Goal: Task Accomplishment & Management: Use online tool/utility

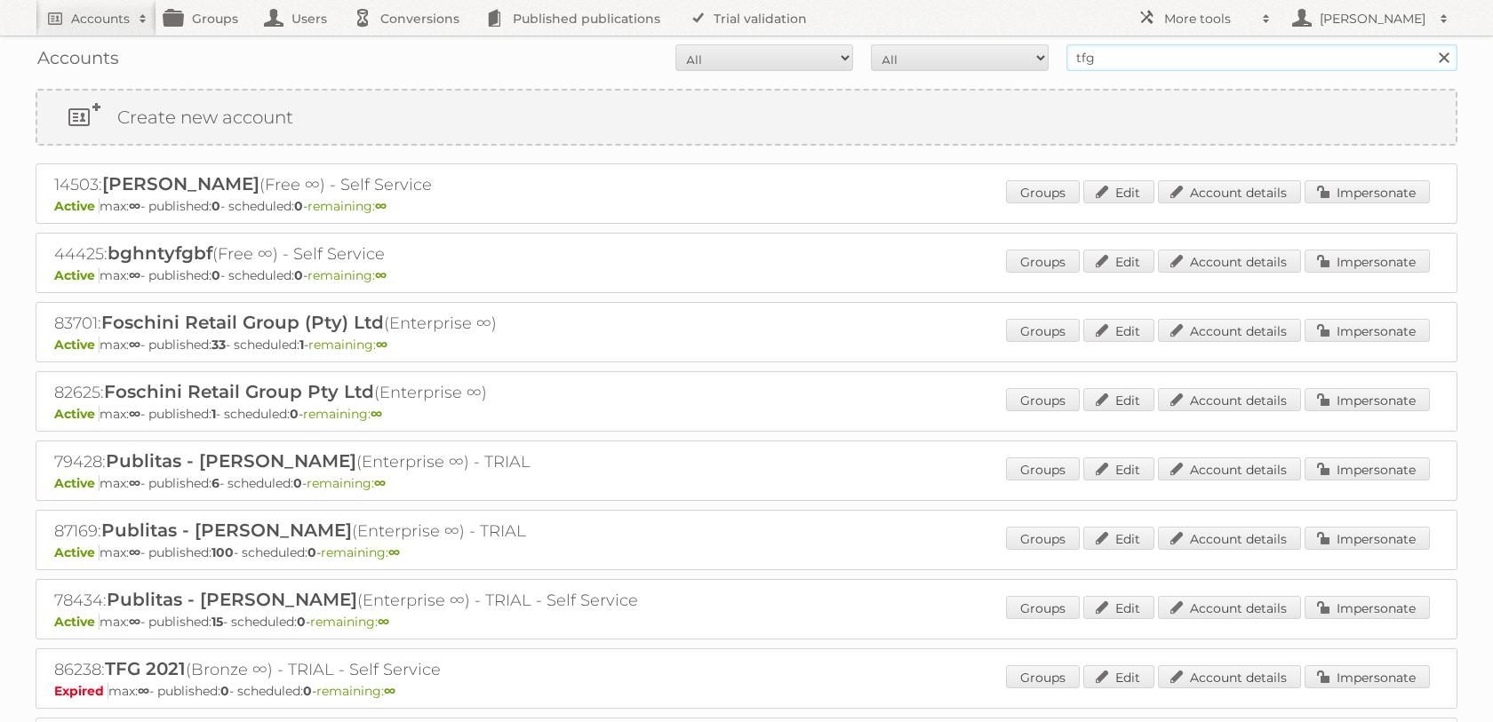
click at [1148, 61] on input "tfg" at bounding box center [1261, 57] width 391 height 27
type input "the huntington"
click at [1429, 44] on input "Search" at bounding box center [1442, 57] width 27 height 27
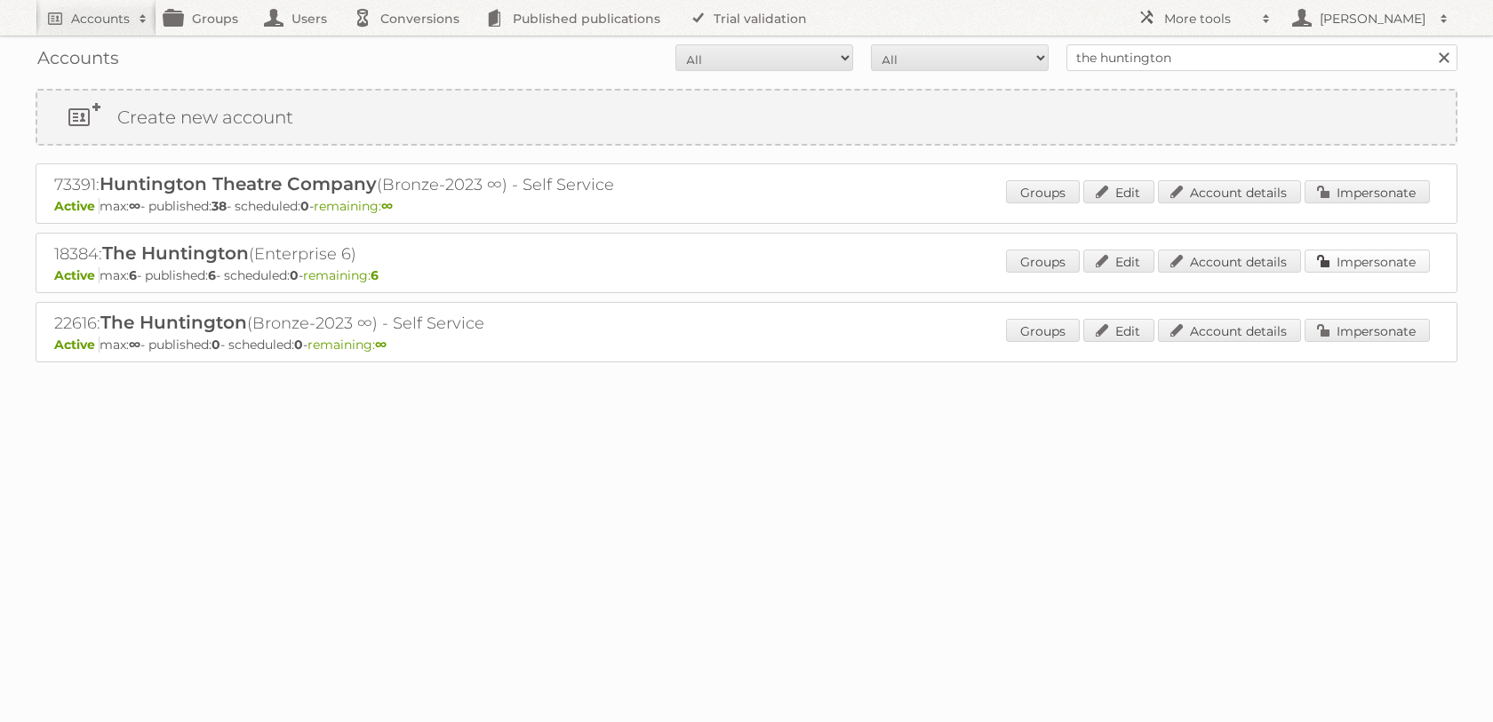
click at [1376, 267] on link "Impersonate" at bounding box center [1366, 261] width 125 height 23
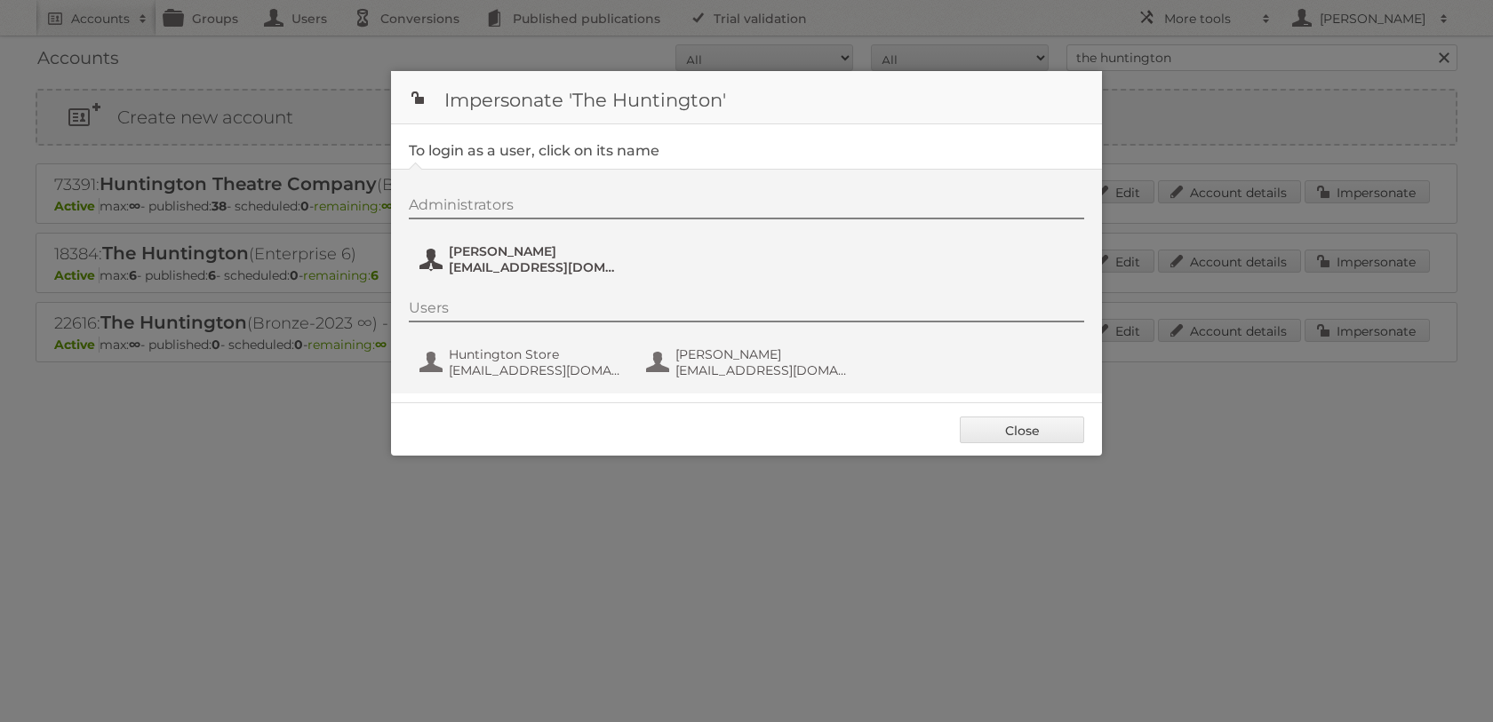
click at [542, 274] on span "hhart@huntington.org" at bounding box center [535, 267] width 172 height 16
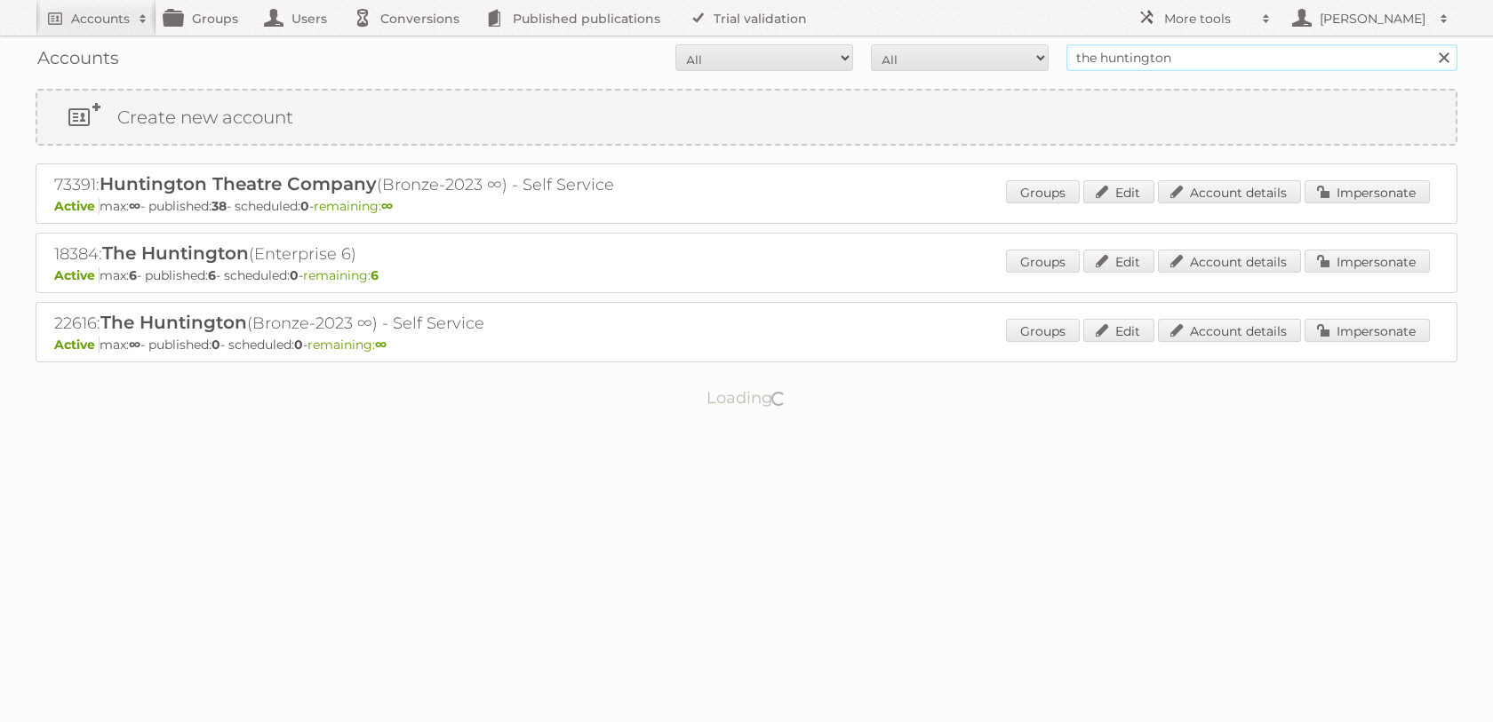
click at [1105, 50] on input "the huntington" at bounding box center [1261, 57] width 391 height 27
type input "ravensburger"
click at [1429, 44] on input "Search" at bounding box center [1442, 57] width 27 height 27
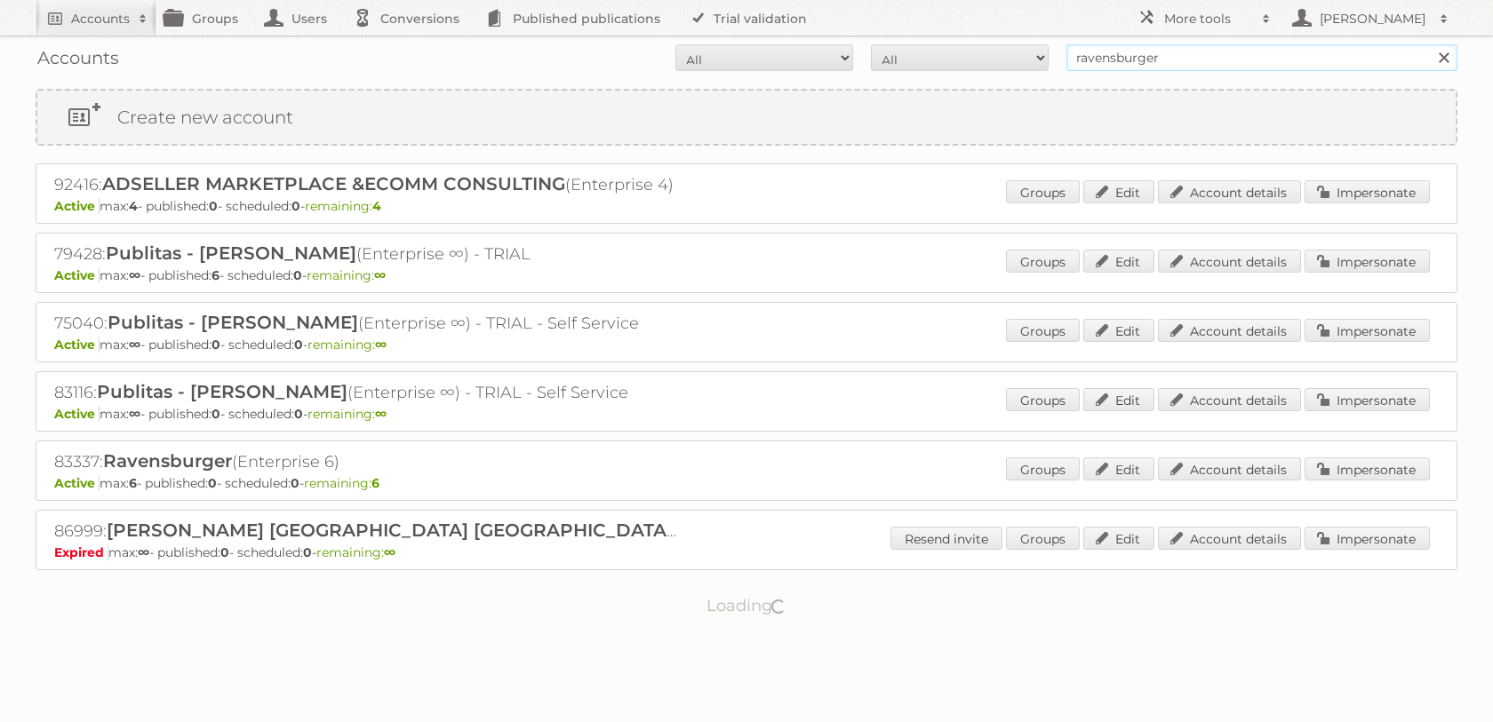
click at [1180, 60] on input "ravensburger" at bounding box center [1261, 57] width 391 height 27
type input "ravensburger MX"
click at [1429, 44] on input "Search" at bounding box center [1442, 57] width 27 height 27
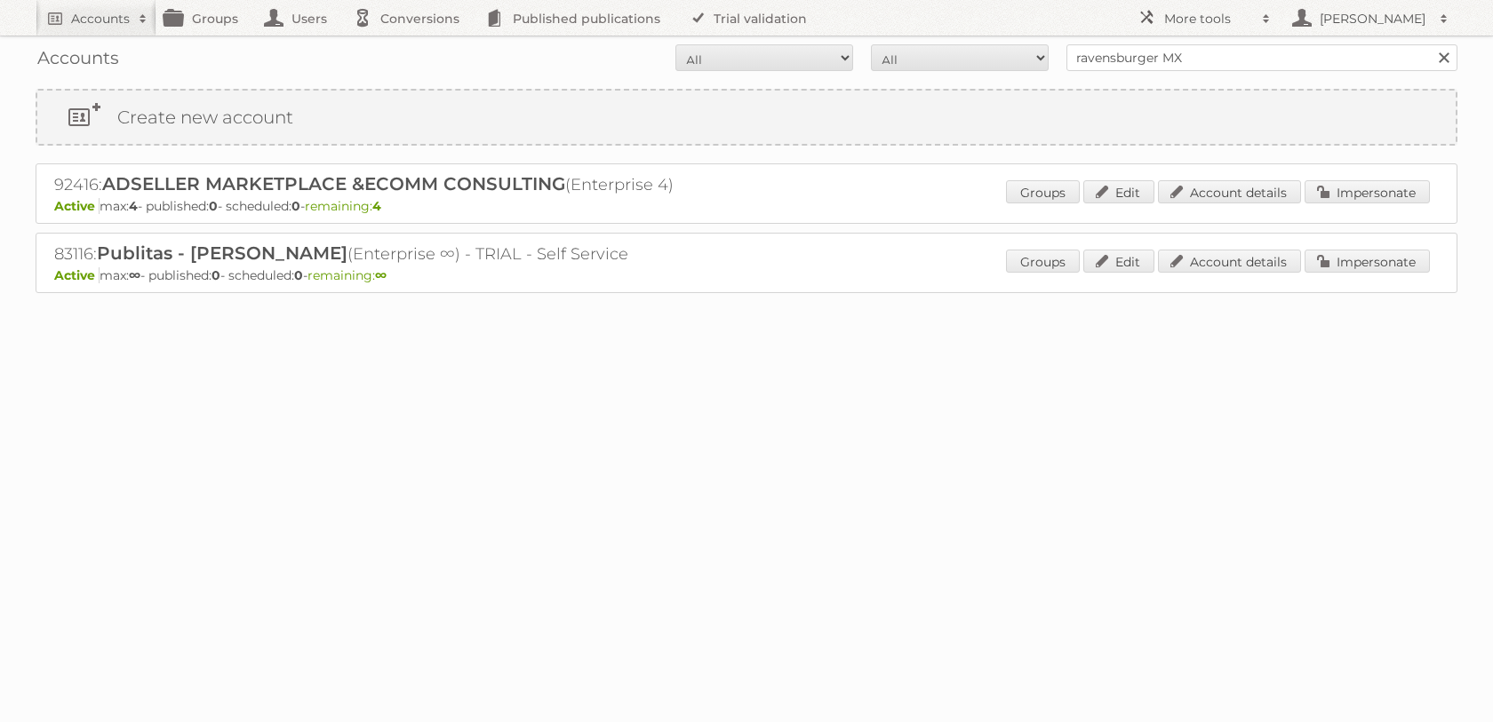
click at [1279, 214] on p "Active max: 4 - published: 0 - scheduled: 0 - remaining: 4" at bounding box center [746, 206] width 1384 height 16
click at [1330, 205] on div "Groups Edit Account details Impersonate" at bounding box center [1218, 193] width 424 height 27
click at [1379, 189] on link "Impersonate" at bounding box center [1366, 191] width 125 height 23
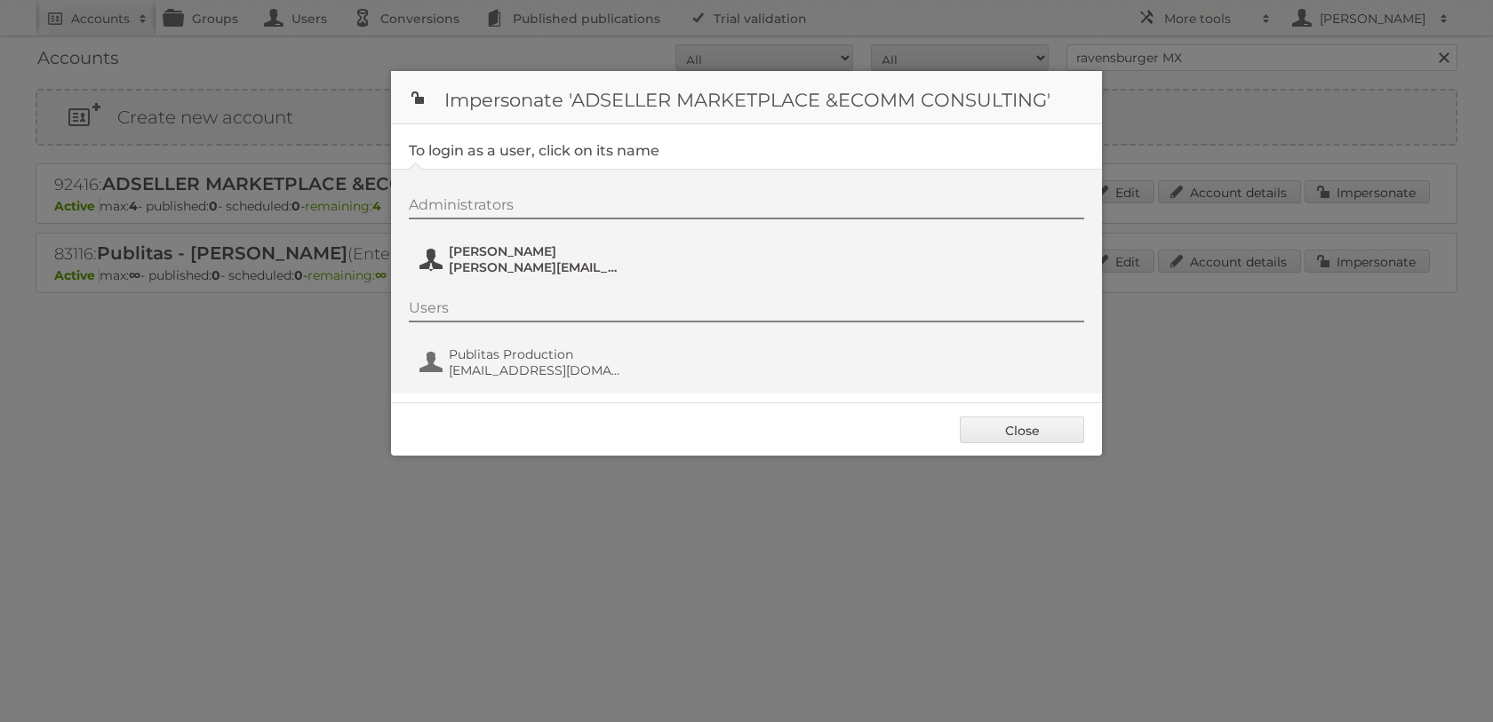
click at [557, 263] on span "rocio.ochoa@ravensburger.com" at bounding box center [535, 267] width 172 height 16
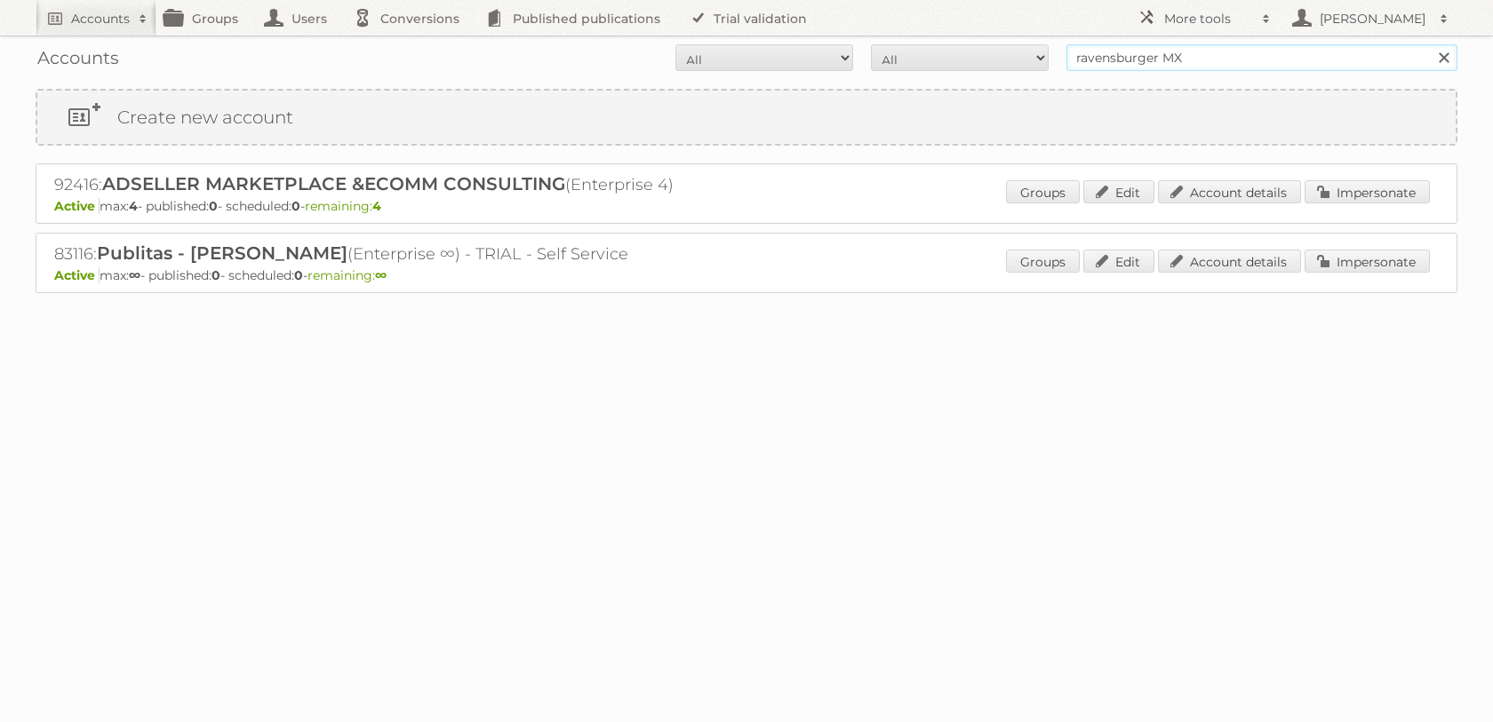
drag, startPoint x: 1158, startPoint y: 52, endPoint x: 1323, endPoint y: 56, distance: 165.3
click at [1318, 58] on input "ravensburger MX" at bounding box center [1261, 57] width 391 height 27
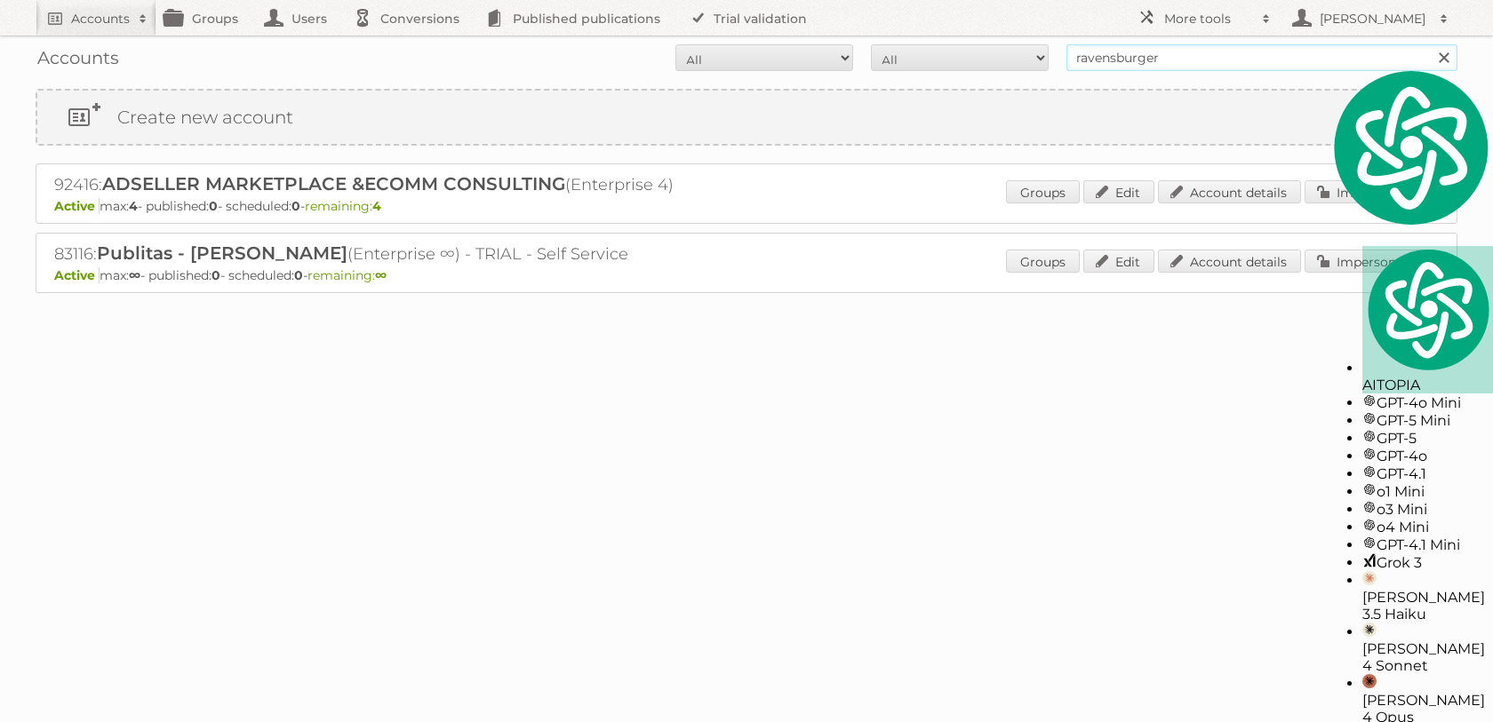
type input "ravensburger"
click at [1429, 44] on input "Search" at bounding box center [1442, 57] width 27 height 27
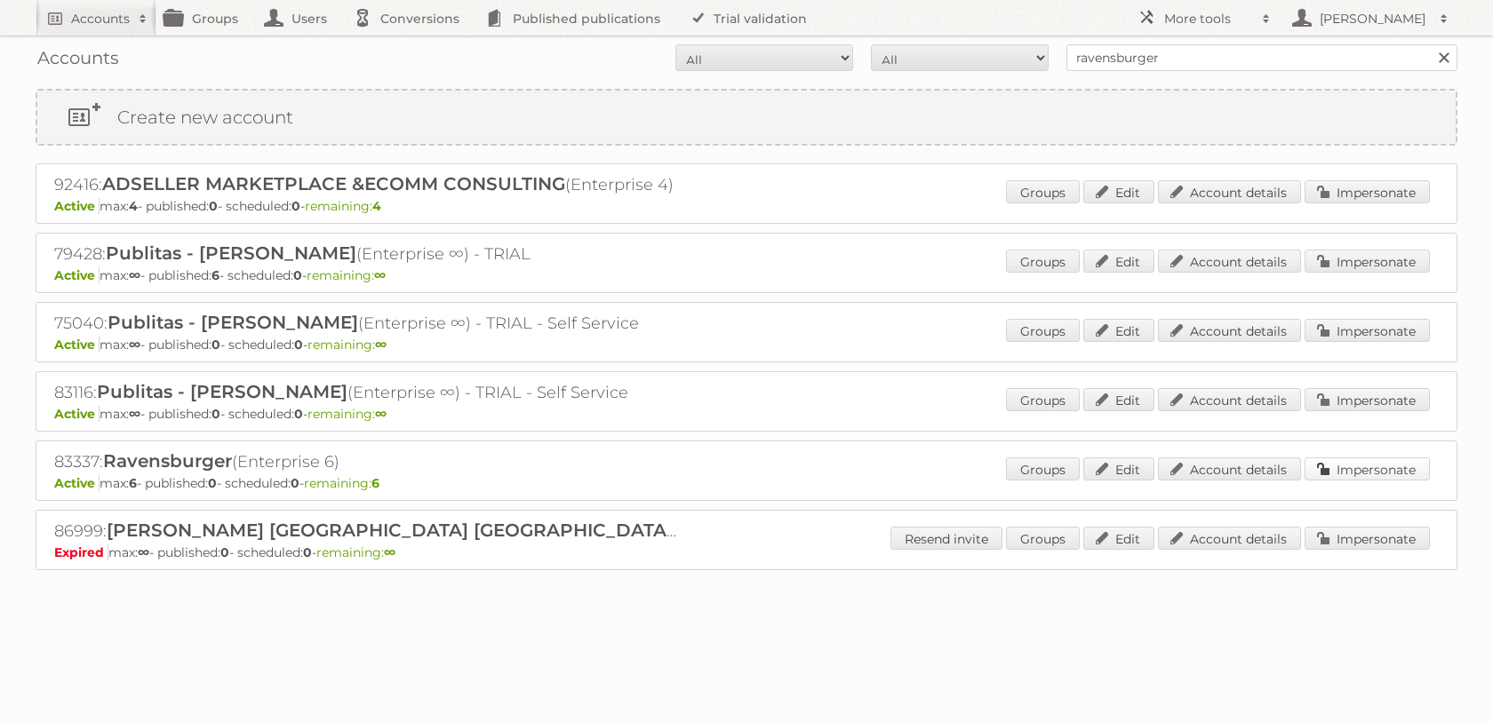
click at [1342, 481] on link "Impersonate" at bounding box center [1366, 469] width 125 height 23
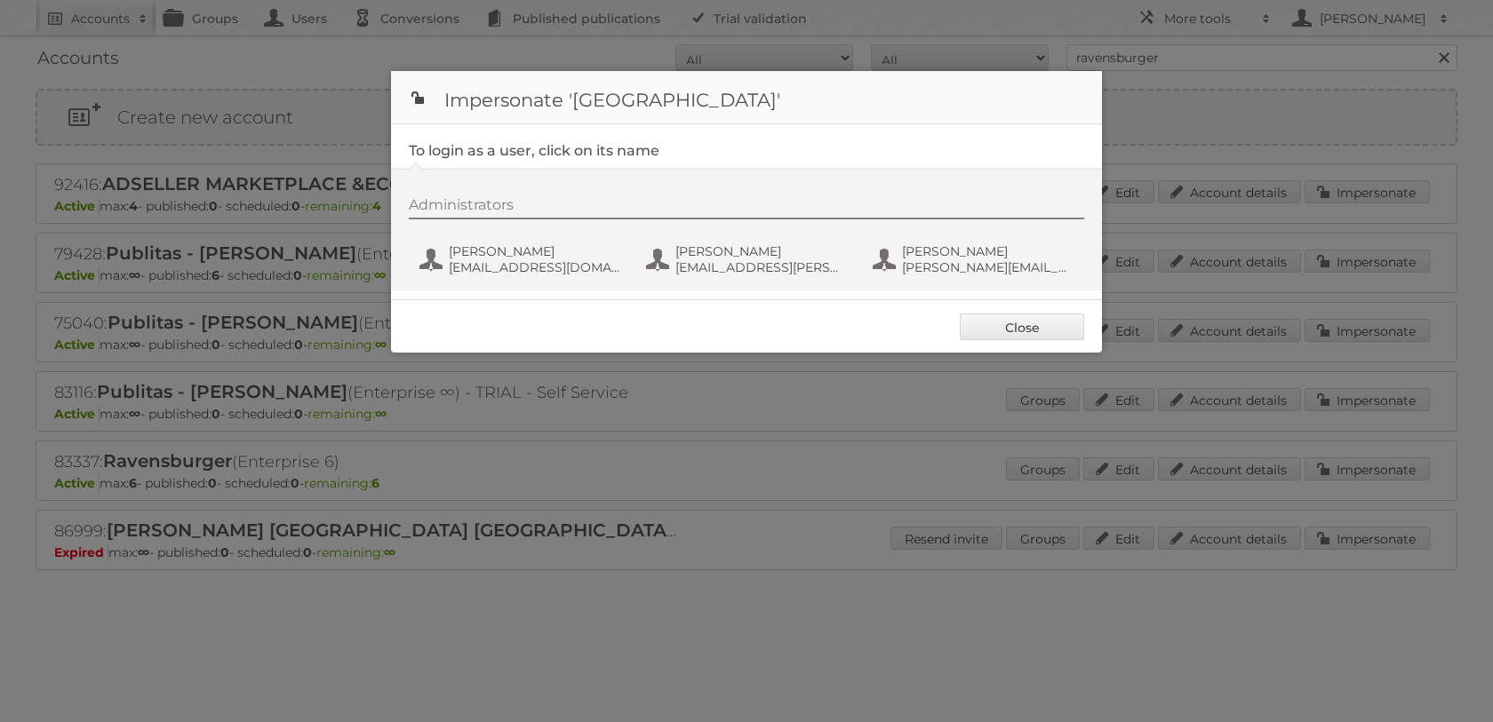
click at [697, 236] on div "Administrators Bill Geenen bill@billgeenen.com Phil Wrzesinski phil.wrzesinski@…" at bounding box center [755, 238] width 693 height 85
click at [705, 254] on span "Phil Wrzesinski" at bounding box center [761, 251] width 172 height 16
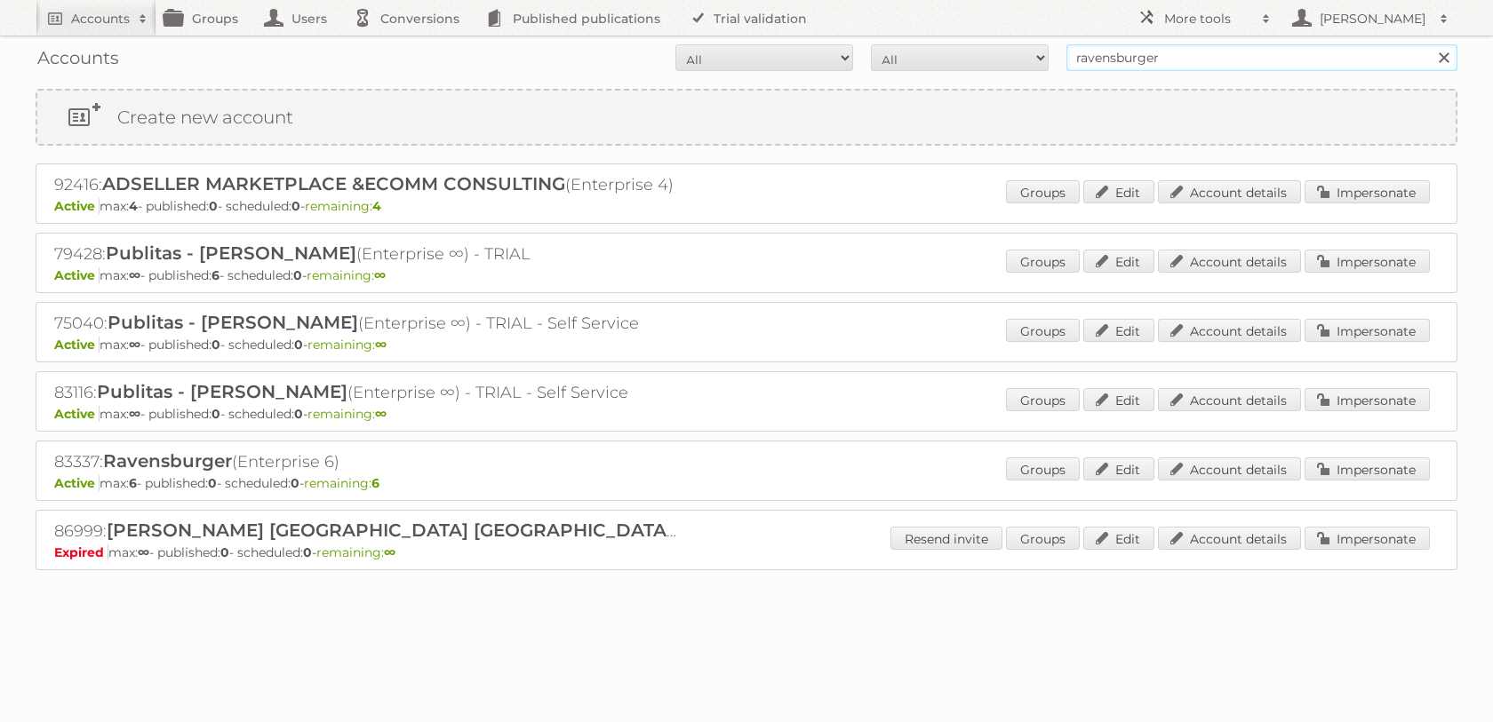
click at [1146, 52] on input "ravensburger" at bounding box center [1261, 57] width 391 height 27
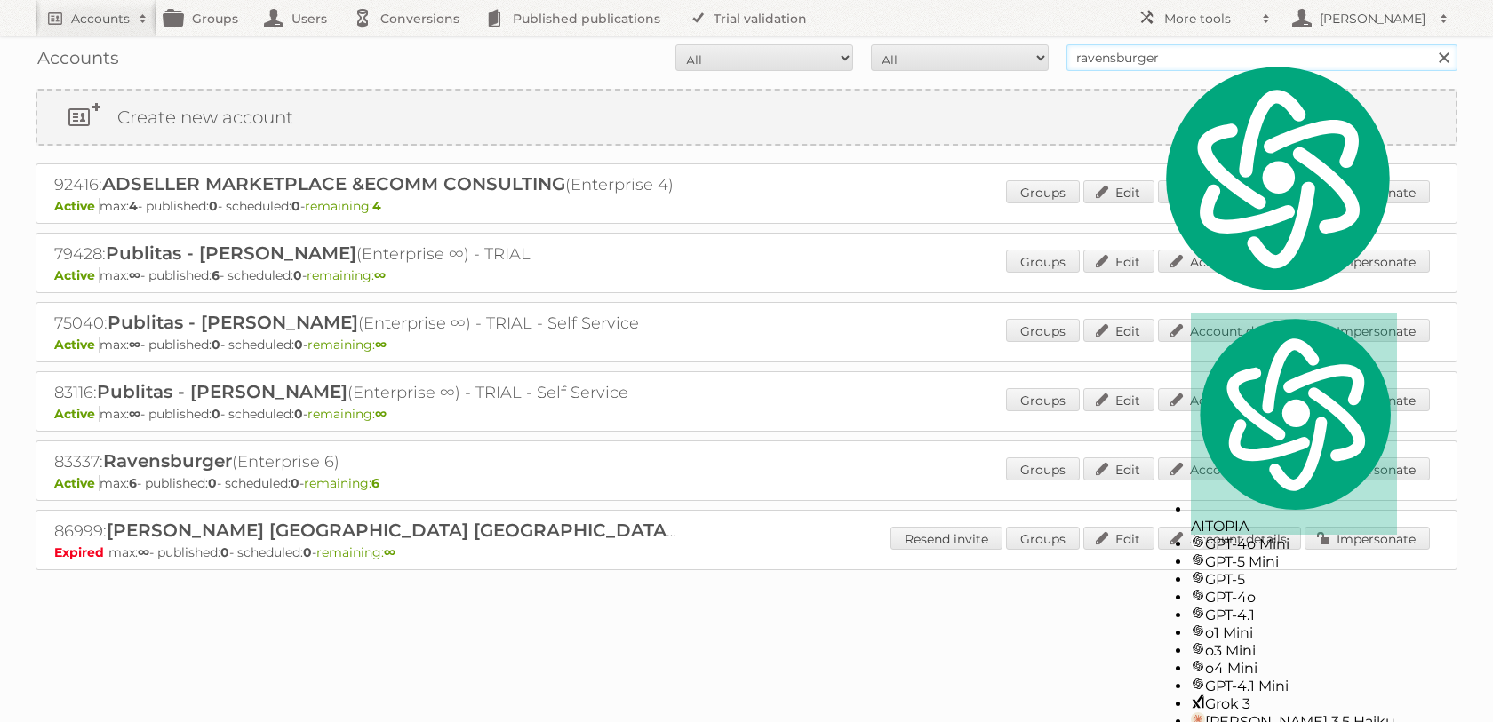
click at [1146, 52] on input "ravensburger" at bounding box center [1261, 57] width 391 height 27
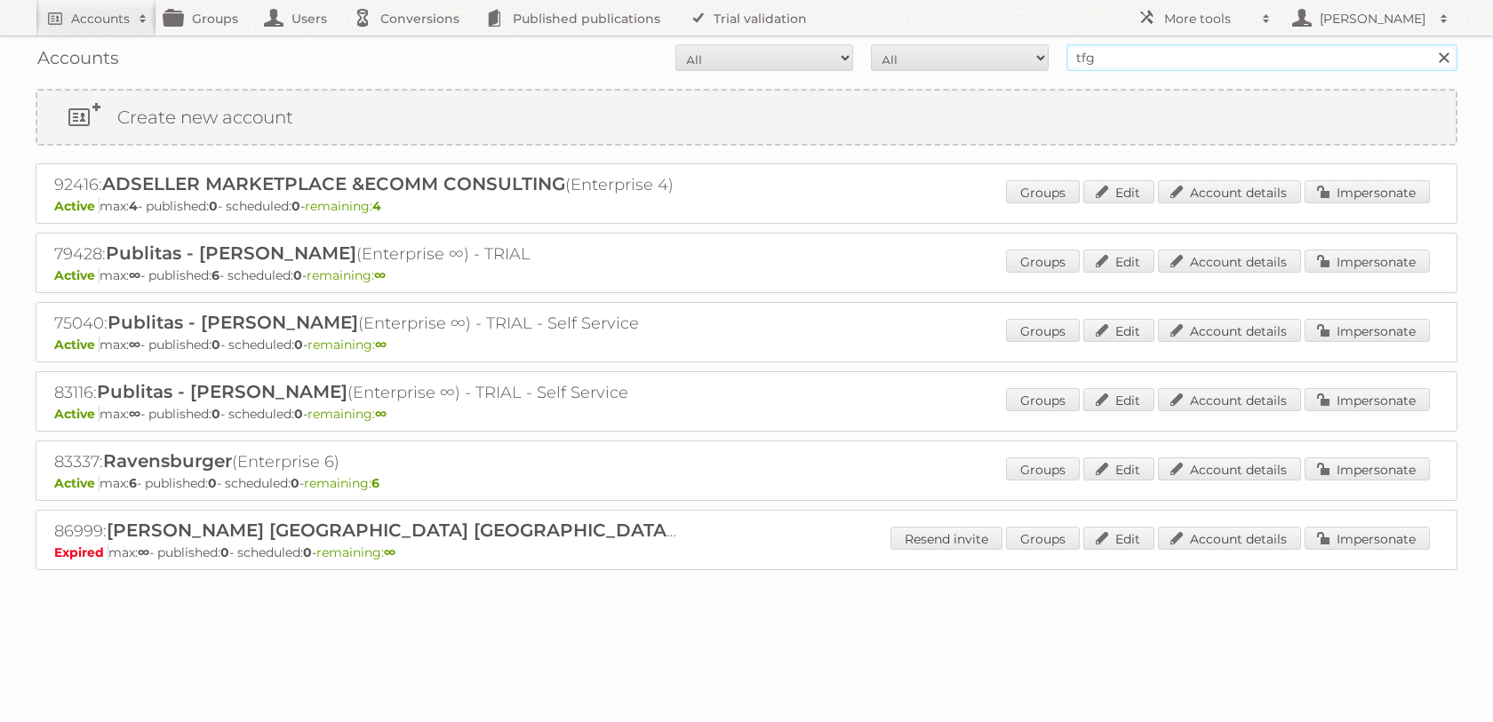
type input "tfg"
click at [1429, 44] on input "Search" at bounding box center [1442, 57] width 27 height 27
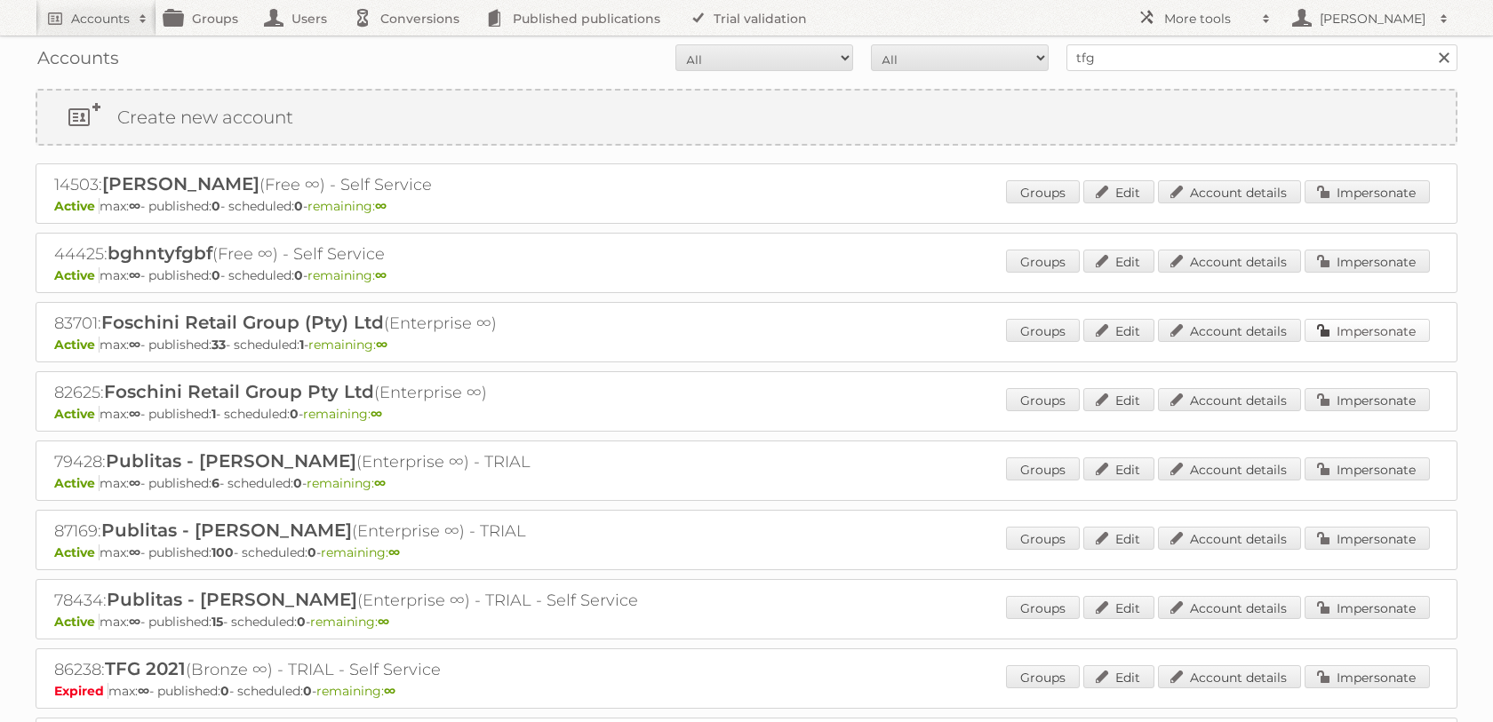
click at [1348, 342] on link "Impersonate" at bounding box center [1366, 330] width 125 height 23
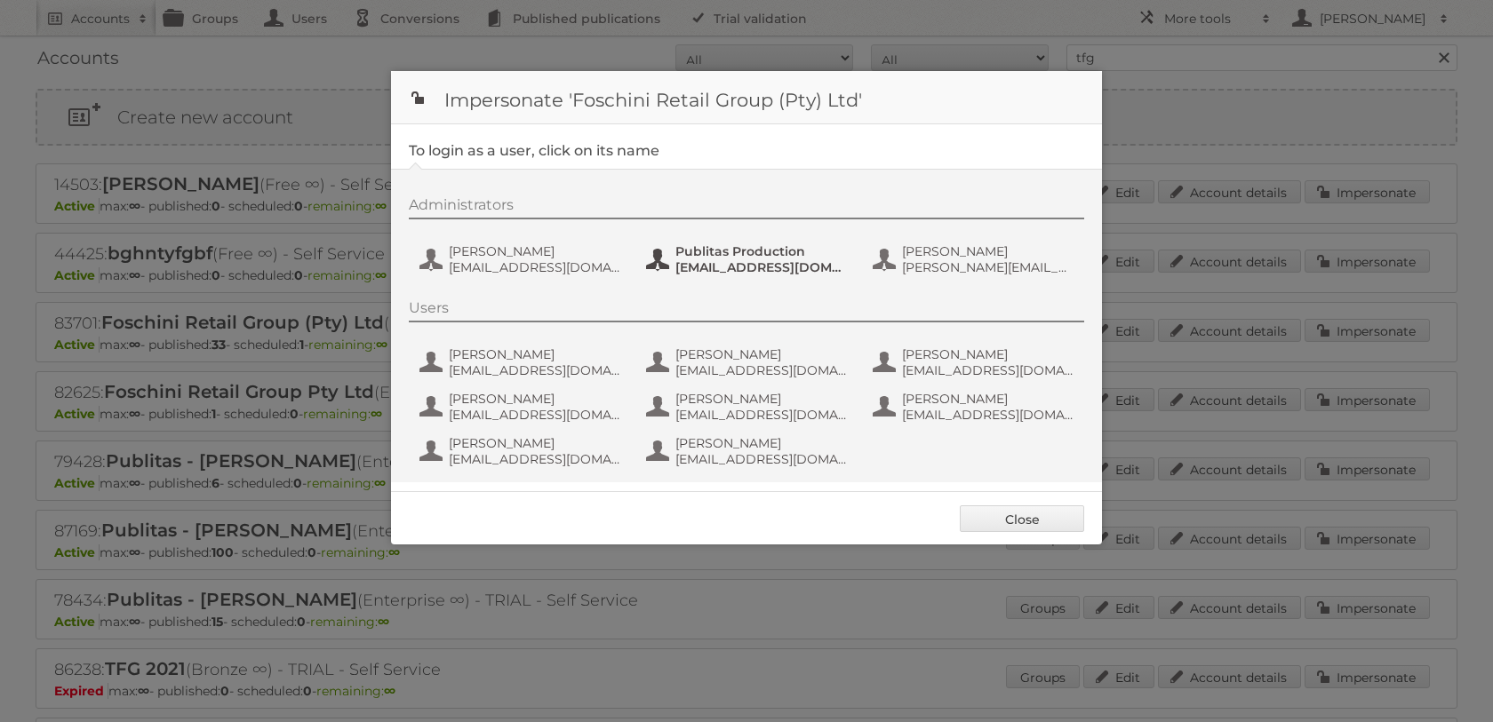
click at [706, 256] on span "Publitas Production" at bounding box center [761, 251] width 172 height 16
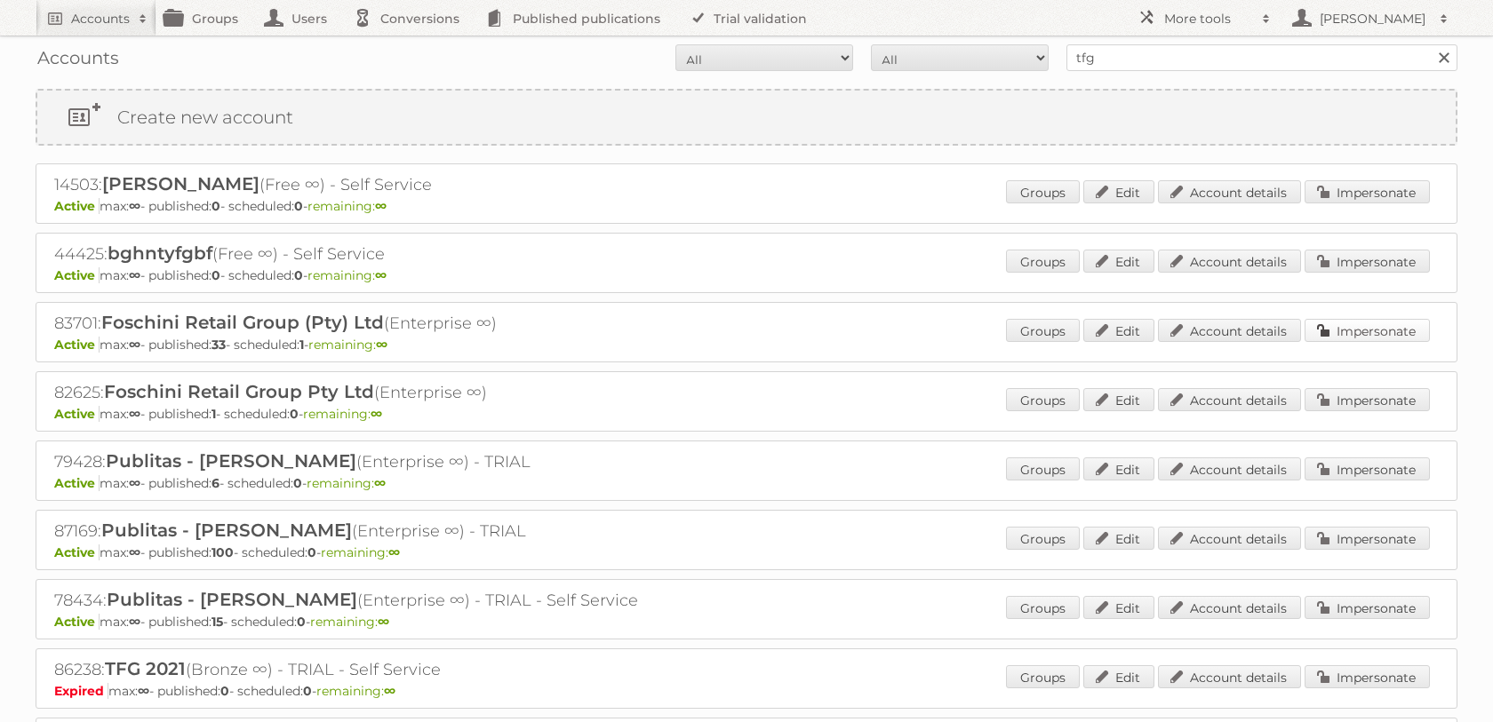
click at [1385, 342] on link "Impersonate" at bounding box center [1366, 330] width 125 height 23
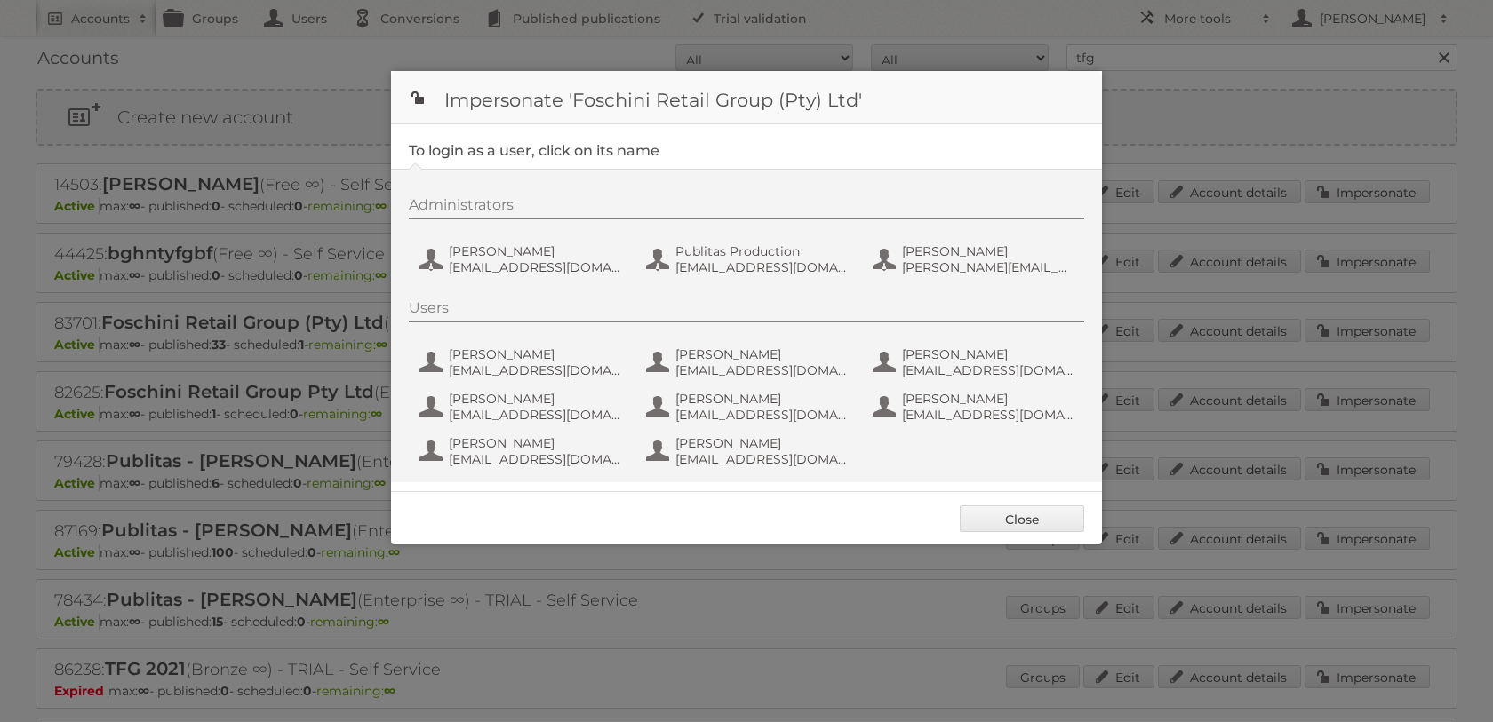
click at [728, 290] on div "Administrators [PERSON_NAME] de Wet [EMAIL_ADDRESS][DOMAIN_NAME] Publitas Produ…" at bounding box center [746, 326] width 711 height 314
click at [724, 253] on span "Publitas Production" at bounding box center [761, 251] width 172 height 16
